Goal: Task Accomplishment & Management: Use online tool/utility

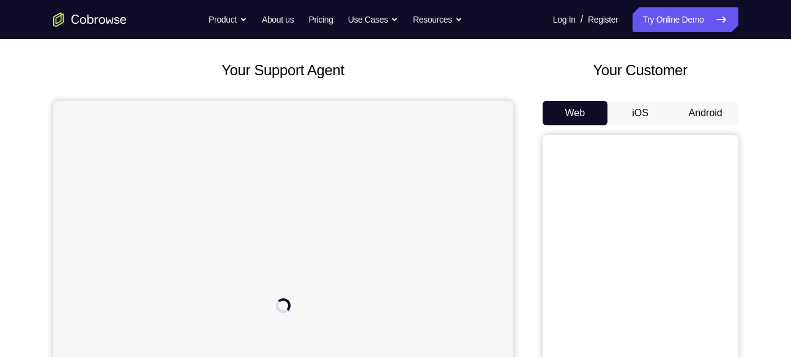
scroll to position [59, 0]
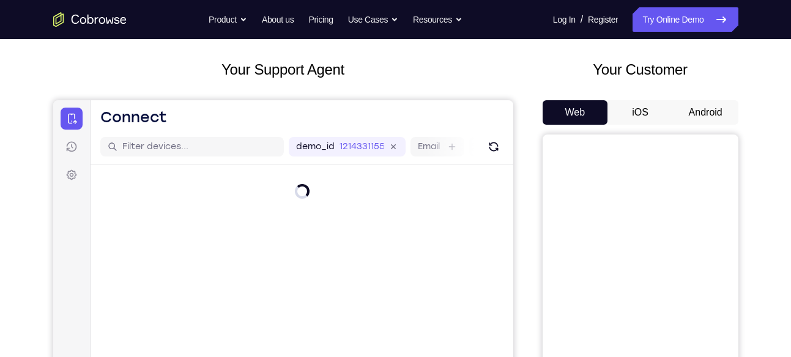
click at [714, 105] on button "Android" at bounding box center [705, 112] width 65 height 24
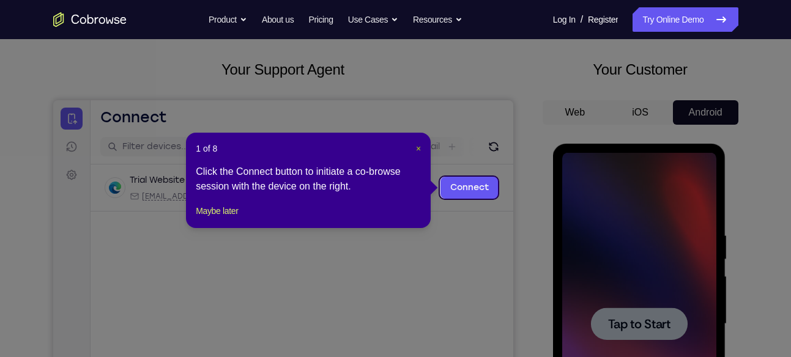
scroll to position [0, 0]
click at [419, 145] on span "×" at bounding box center [418, 149] width 5 height 10
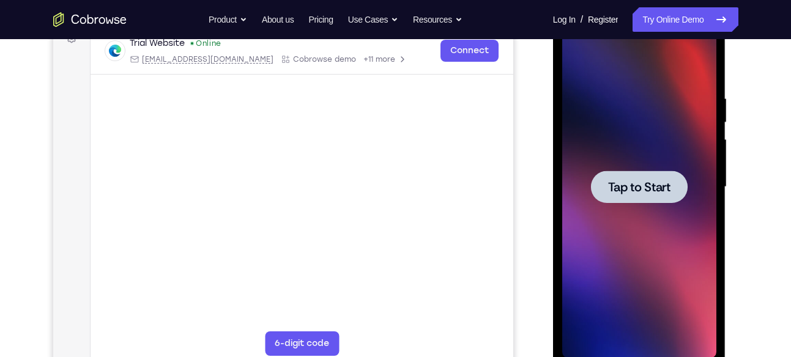
scroll to position [197, 0]
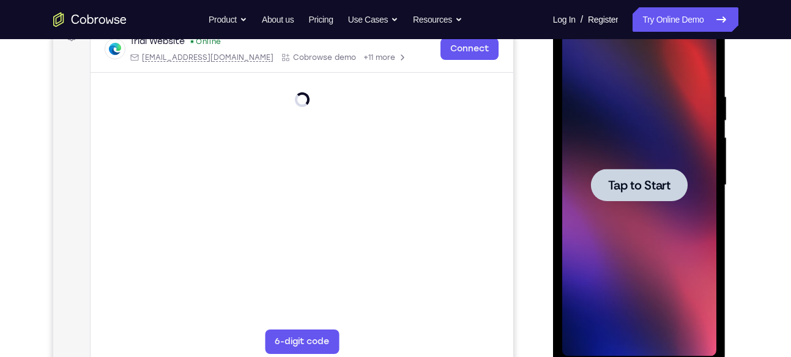
click at [627, 179] on span "Tap to Start" at bounding box center [639, 185] width 62 height 12
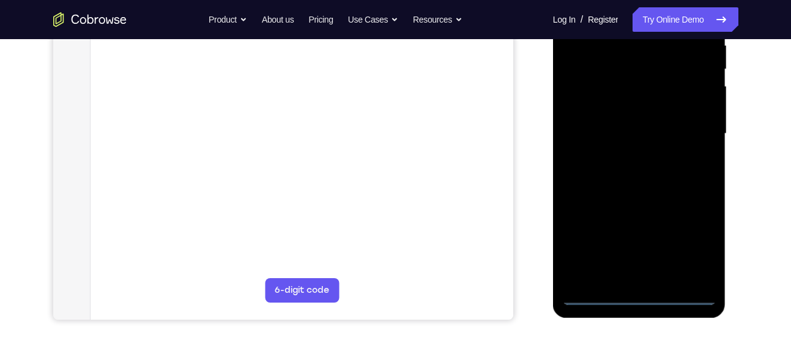
scroll to position [249, 0]
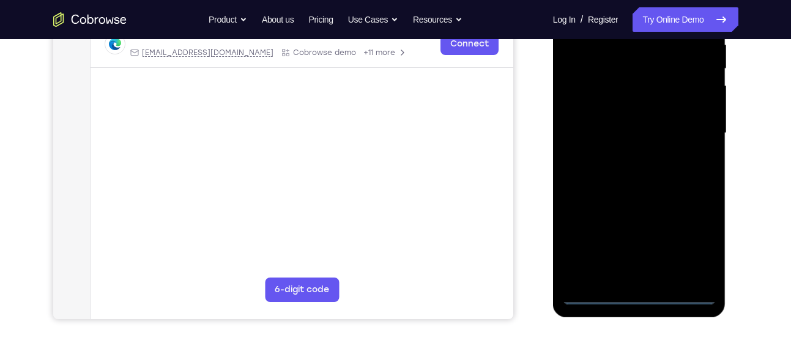
click at [637, 298] on div at bounding box center [639, 133] width 154 height 342
click at [696, 245] on div at bounding box center [639, 133] width 154 height 342
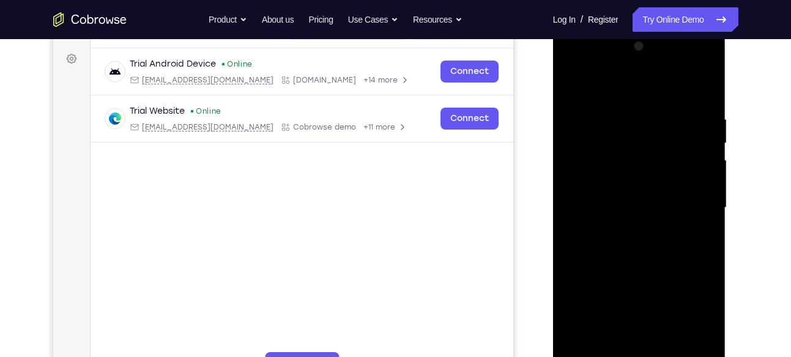
scroll to position [172, 0]
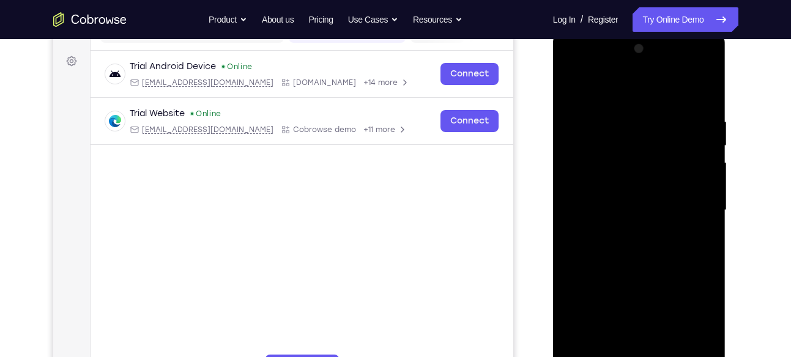
click at [611, 94] on div at bounding box center [639, 210] width 154 height 342
click at [688, 201] on div at bounding box center [639, 210] width 154 height 342
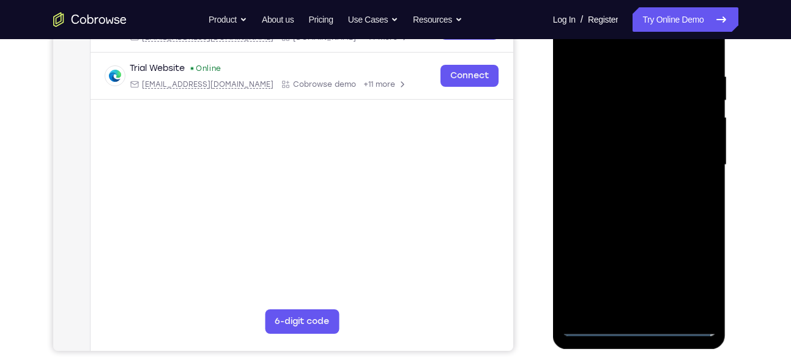
click at [624, 188] on div at bounding box center [639, 165] width 154 height 342
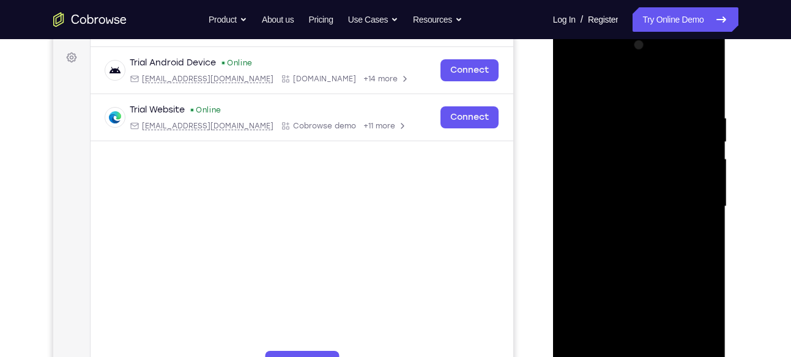
click at [627, 193] on div at bounding box center [639, 206] width 154 height 342
click at [635, 183] on div at bounding box center [639, 206] width 154 height 342
click at [633, 207] on div at bounding box center [639, 206] width 154 height 342
click at [632, 248] on div at bounding box center [639, 206] width 154 height 342
click at [642, 239] on div at bounding box center [639, 206] width 154 height 342
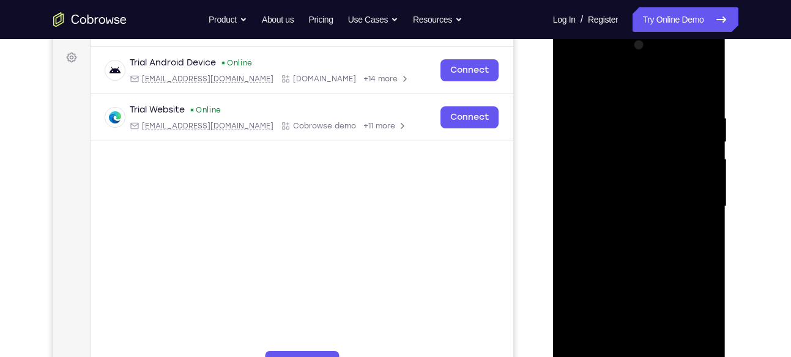
drag, startPoint x: 635, startPoint y: 89, endPoint x: 637, endPoint y: 54, distance: 34.9
click at [637, 54] on div at bounding box center [639, 206] width 154 height 342
click at [619, 246] on div at bounding box center [639, 206] width 154 height 342
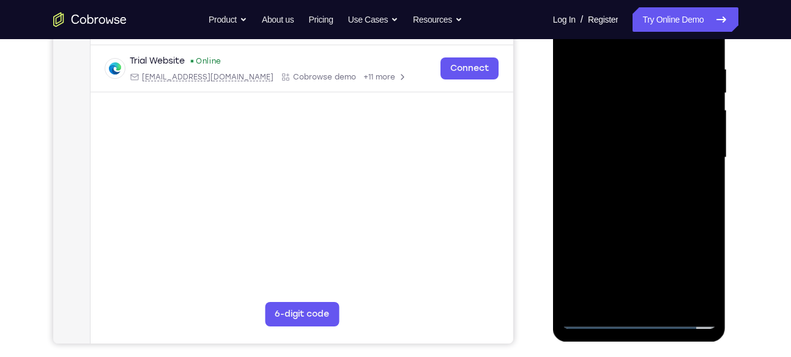
scroll to position [221, 0]
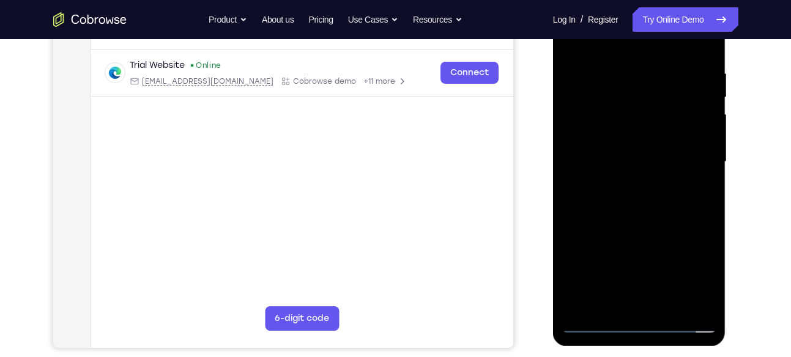
click at [635, 214] on div at bounding box center [639, 162] width 154 height 342
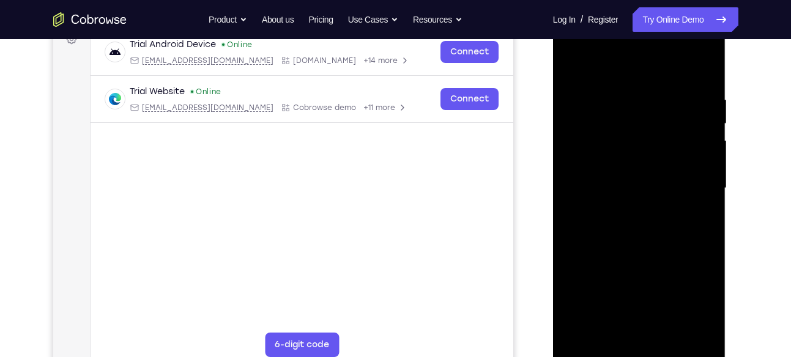
scroll to position [194, 0]
click at [613, 90] on div at bounding box center [639, 189] width 154 height 342
click at [698, 157] on div at bounding box center [639, 189] width 154 height 342
click at [698, 164] on div at bounding box center [639, 189] width 154 height 342
click at [695, 166] on div at bounding box center [639, 189] width 154 height 342
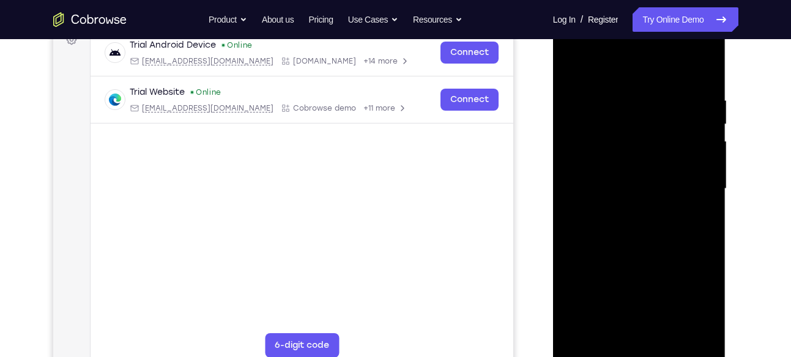
click at [695, 166] on div at bounding box center [639, 189] width 154 height 342
click at [608, 333] on div at bounding box center [639, 189] width 154 height 342
click at [634, 64] on div at bounding box center [639, 189] width 154 height 342
click at [624, 126] on div at bounding box center [639, 189] width 154 height 342
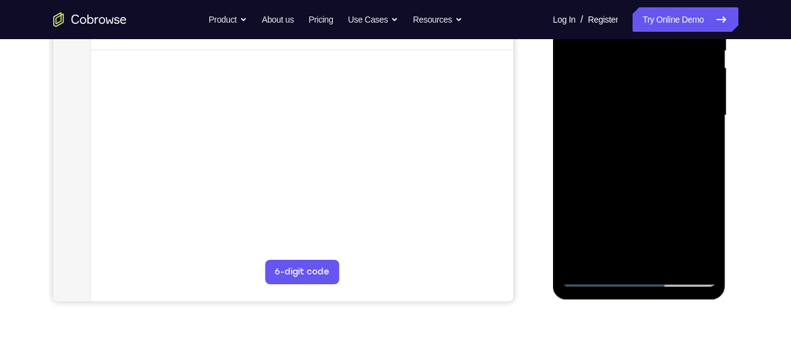
scroll to position [270, 0]
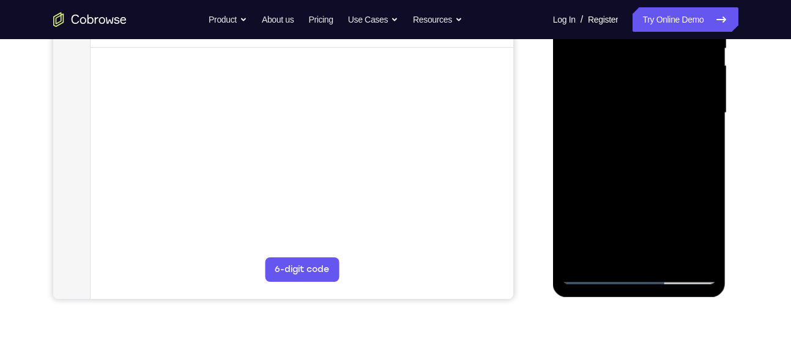
click at [582, 257] on div at bounding box center [639, 113] width 154 height 342
click at [682, 182] on div at bounding box center [639, 113] width 154 height 342
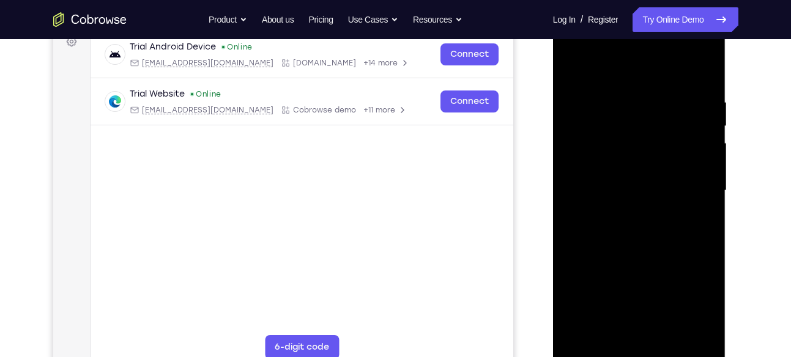
scroll to position [190, 0]
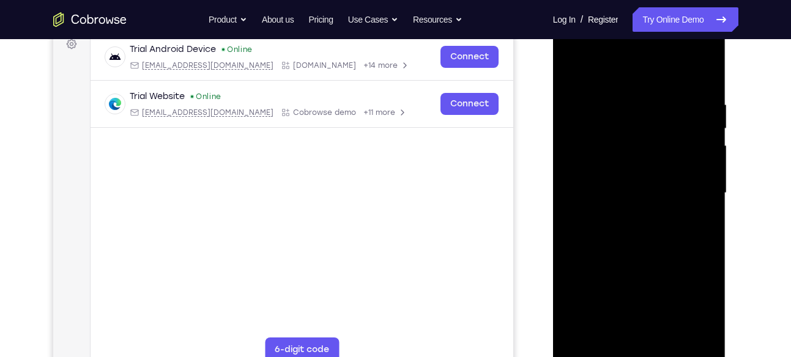
drag, startPoint x: 653, startPoint y: 126, endPoint x: 659, endPoint y: 230, distance: 104.1
click at [659, 230] on div at bounding box center [639, 193] width 154 height 342
drag, startPoint x: 660, startPoint y: 132, endPoint x: 646, endPoint y: 235, distance: 103.8
click at [646, 235] on div at bounding box center [639, 193] width 154 height 342
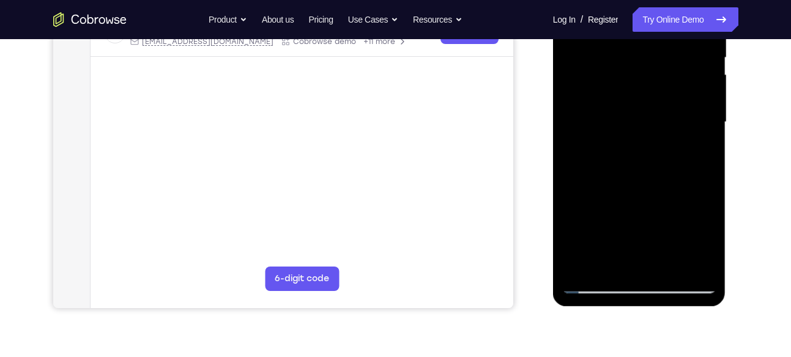
scroll to position [263, 0]
